Goal: Obtain resource: Download file/media

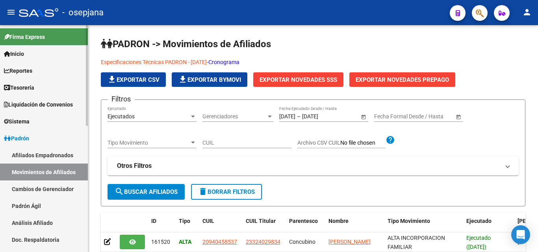
click at [50, 70] on link "Reportes" at bounding box center [44, 70] width 88 height 17
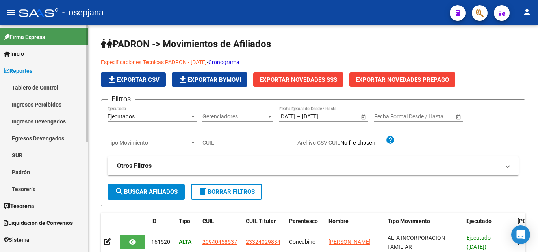
click at [56, 88] on link "Tablero de Control" at bounding box center [44, 87] width 88 height 17
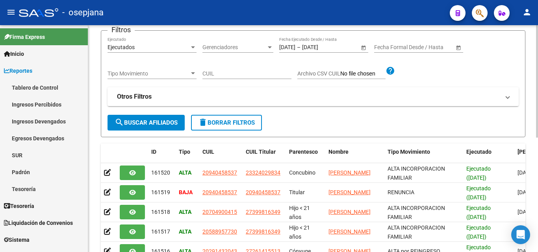
scroll to position [39, 0]
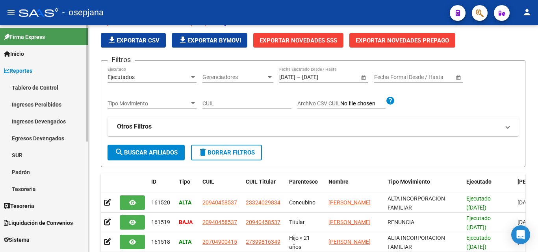
click at [27, 69] on span "Reportes" at bounding box center [18, 71] width 28 height 9
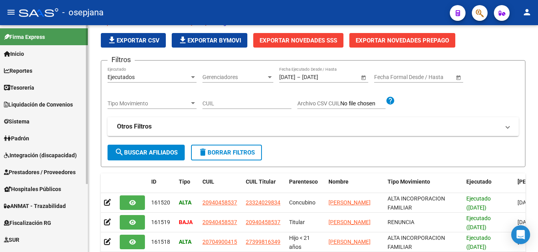
click at [24, 69] on span "Reportes" at bounding box center [18, 71] width 28 height 9
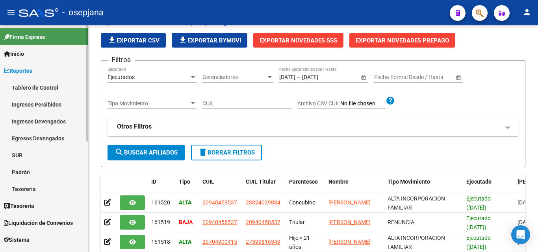
click at [54, 89] on link "Tablero de Control" at bounding box center [44, 87] width 88 height 17
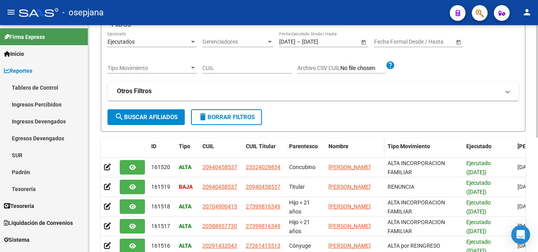
scroll to position [0, 0]
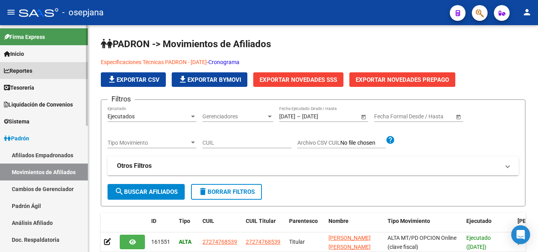
click at [39, 69] on link "Reportes" at bounding box center [44, 70] width 88 height 17
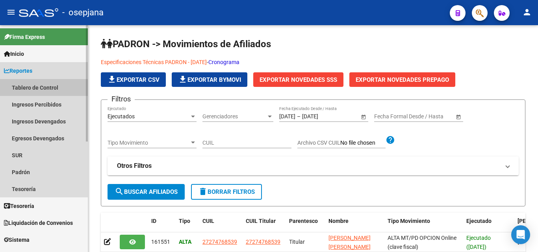
click at [45, 85] on link "Tablero de Control" at bounding box center [44, 87] width 88 height 17
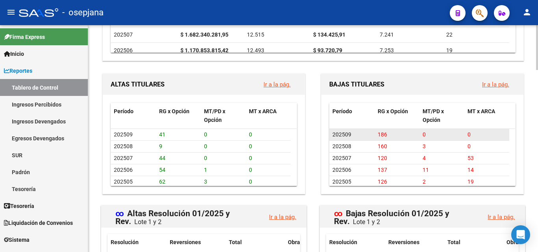
click at [382, 135] on span "186" at bounding box center [381, 134] width 9 height 6
click at [490, 86] on link "Ir a la pág." at bounding box center [495, 84] width 27 height 7
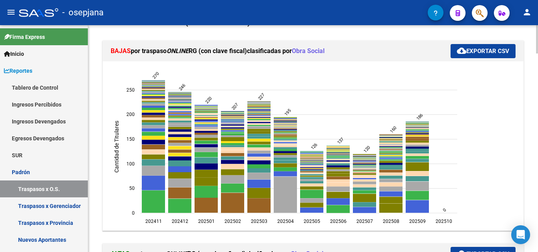
scroll to position [157, 0]
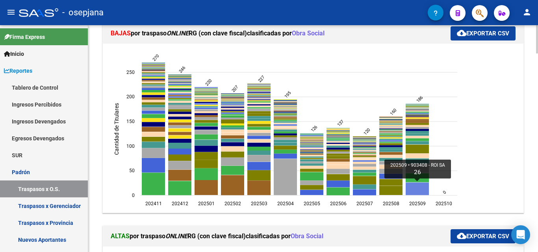
click at [421, 191] on icon "202509 903408 - ROI SA 26" at bounding box center [416, 189] width 23 height 13
type input "ROI SA"
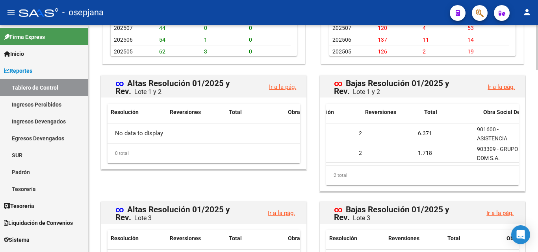
scroll to position [0, 44]
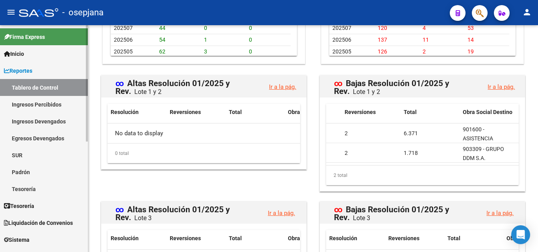
click at [26, 172] on link "Padrón" at bounding box center [44, 172] width 88 height 17
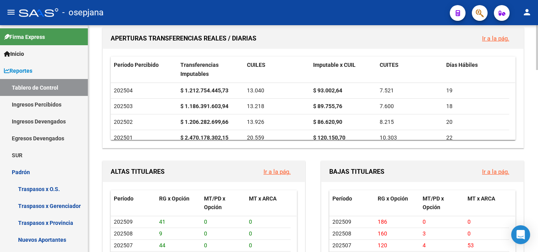
scroll to position [748, 0]
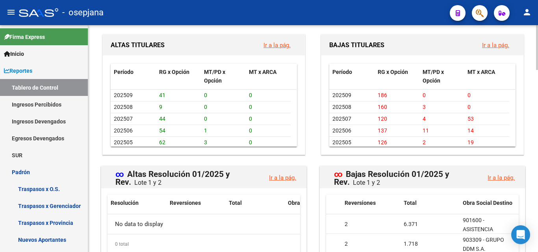
click at [503, 48] on link "Ir a la pág." at bounding box center [495, 45] width 27 height 7
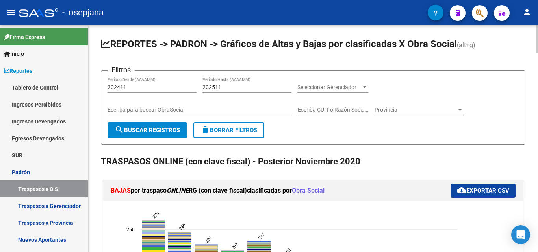
click at [361, 89] on div at bounding box center [364, 87] width 7 height 6
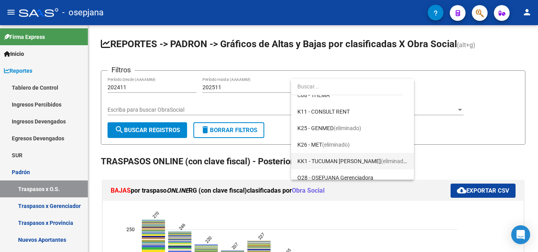
scroll to position [217, 0]
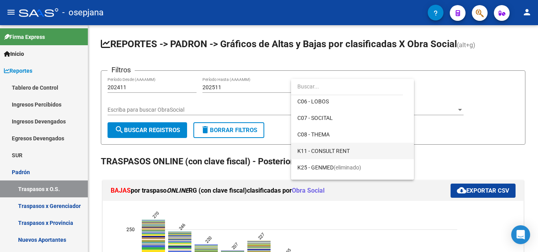
click at [350, 153] on span "K11 - CONSULT RENT" at bounding box center [352, 151] width 110 height 17
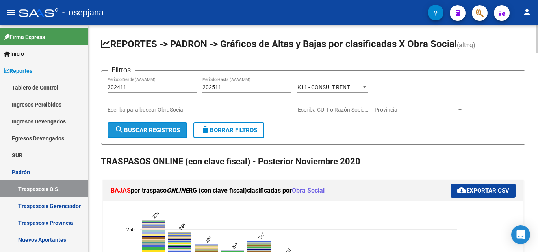
click at [170, 134] on button "search Buscar Registros" at bounding box center [147, 130] width 80 height 16
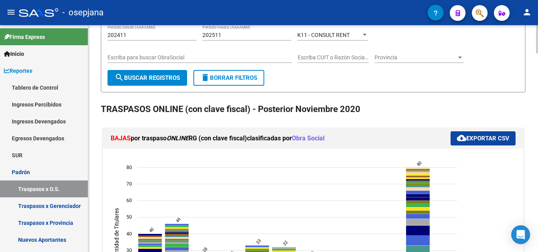
scroll to position [39, 0]
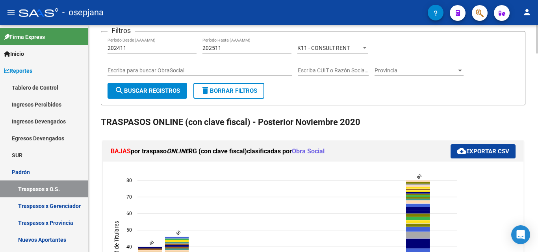
click at [473, 152] on span "cloud_download Exportar CSV" at bounding box center [483, 151] width 52 height 7
